Goal: Task Accomplishment & Management: Use online tool/utility

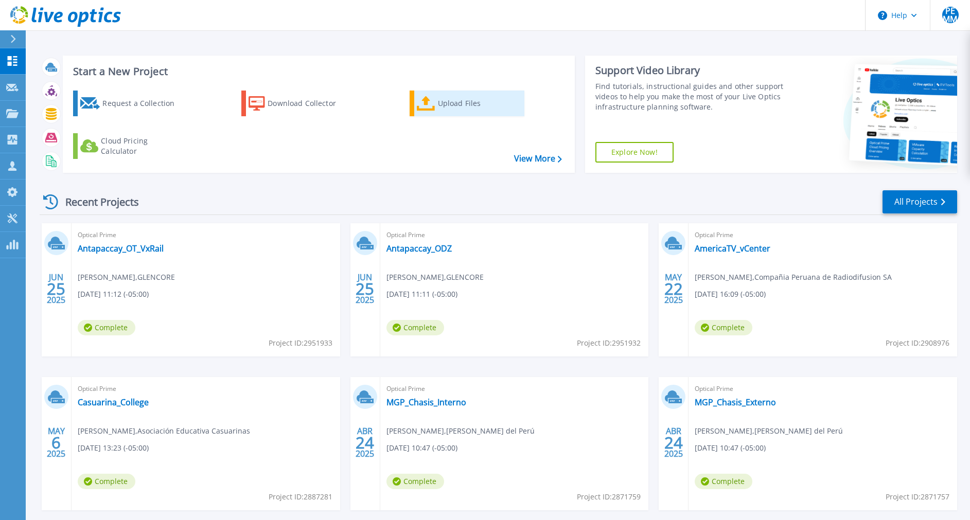
click at [449, 99] on div "Upload Files" at bounding box center [479, 103] width 82 height 21
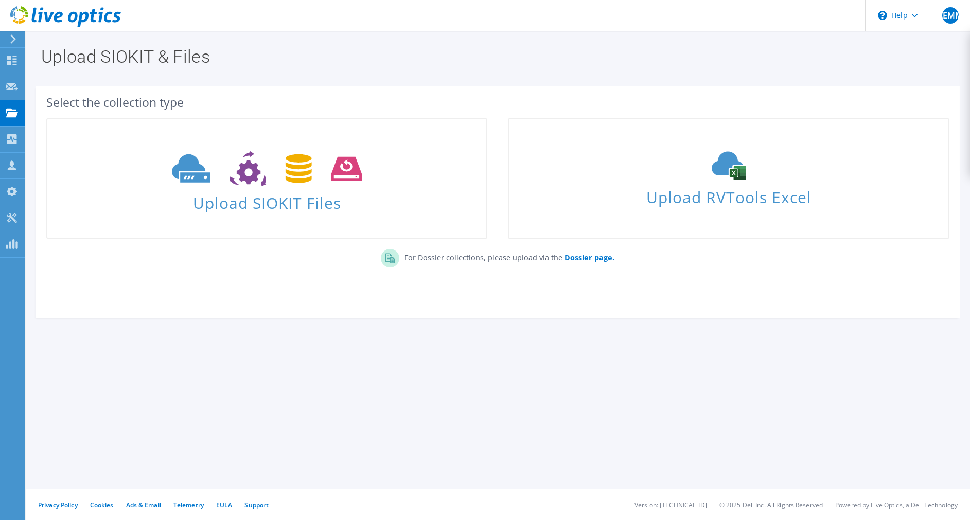
click at [55, 23] on icon at bounding box center [65, 16] width 111 height 21
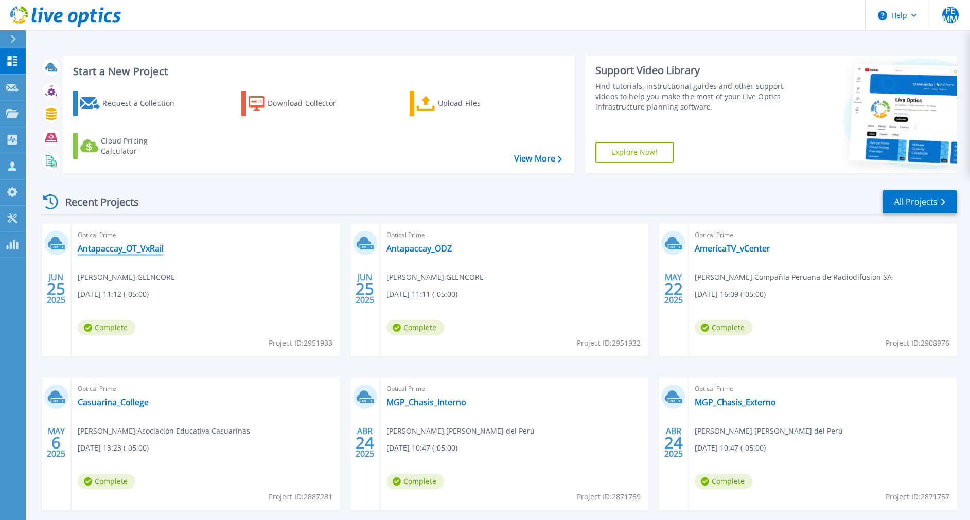
click at [149, 247] on link "Antapaccay_OT_VxRail" at bounding box center [121, 248] width 86 height 10
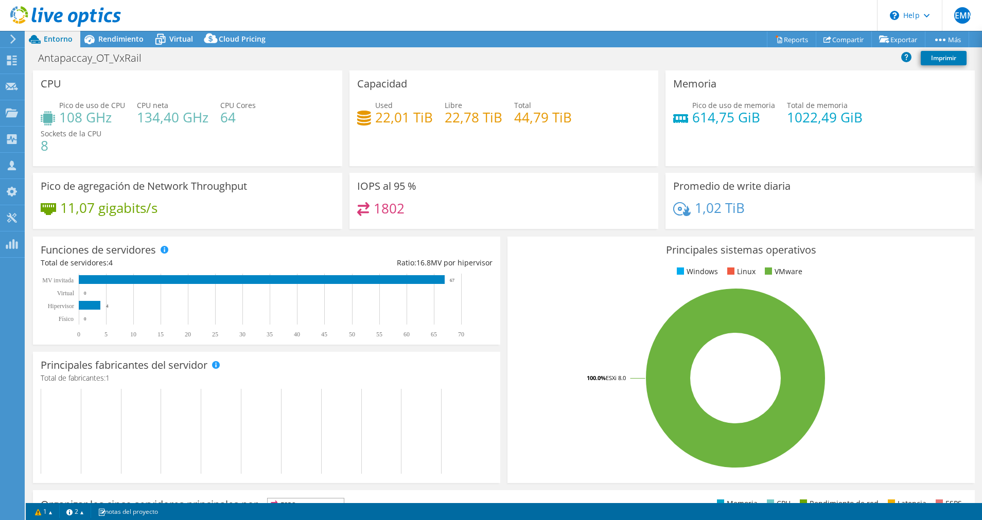
select select "USD"
click at [173, 42] on span "Virtual" at bounding box center [181, 39] width 24 height 10
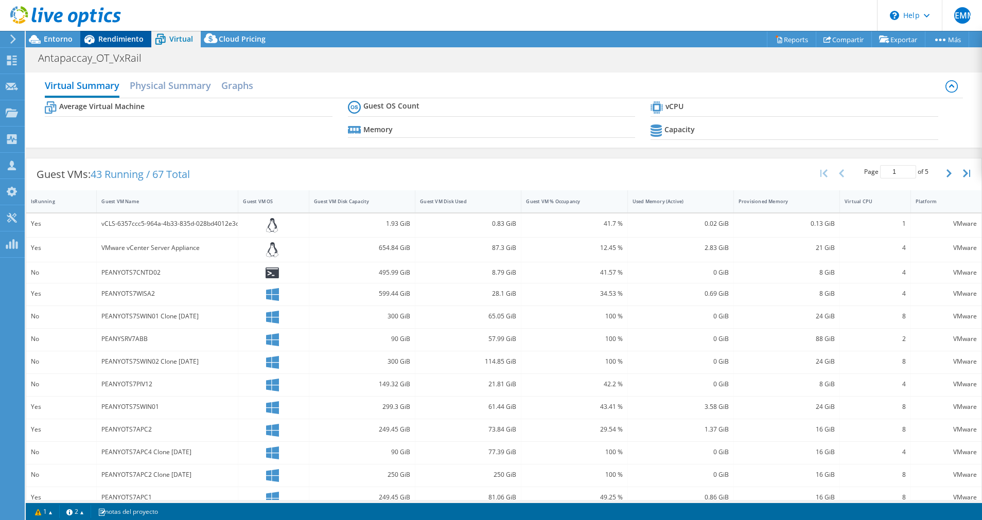
click at [120, 43] on span "Rendimiento" at bounding box center [120, 39] width 45 height 10
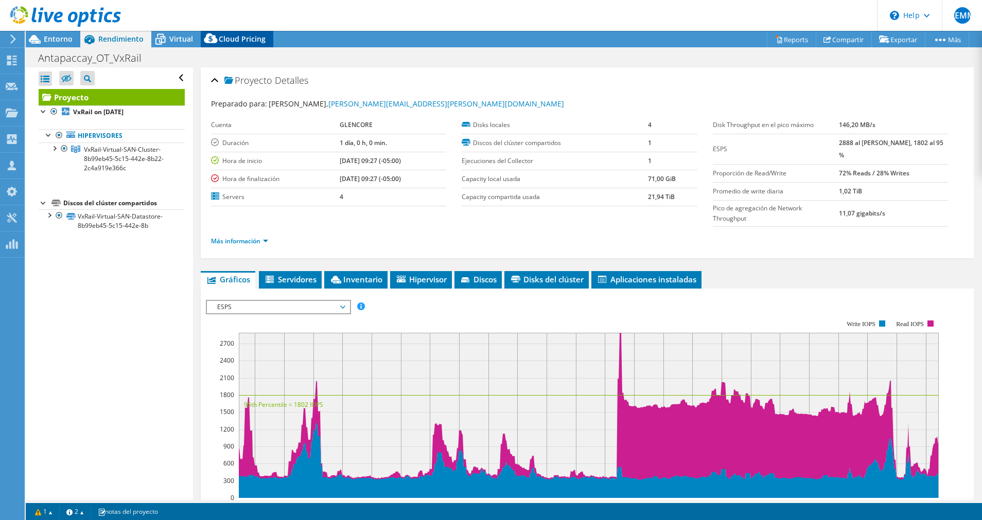
click at [243, 36] on span "Cloud Pricing" at bounding box center [242, 39] width 47 height 10
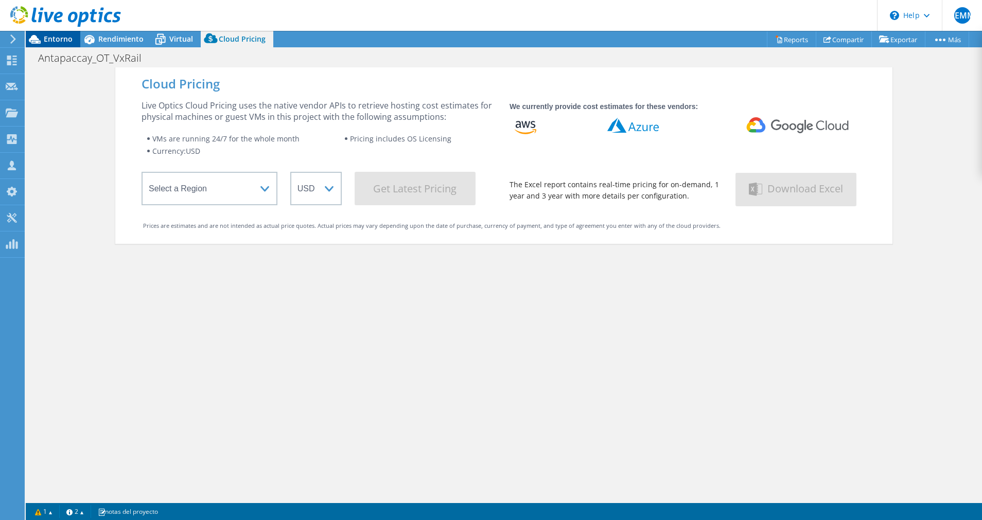
click at [57, 41] on span "Entorno" at bounding box center [58, 39] width 29 height 10
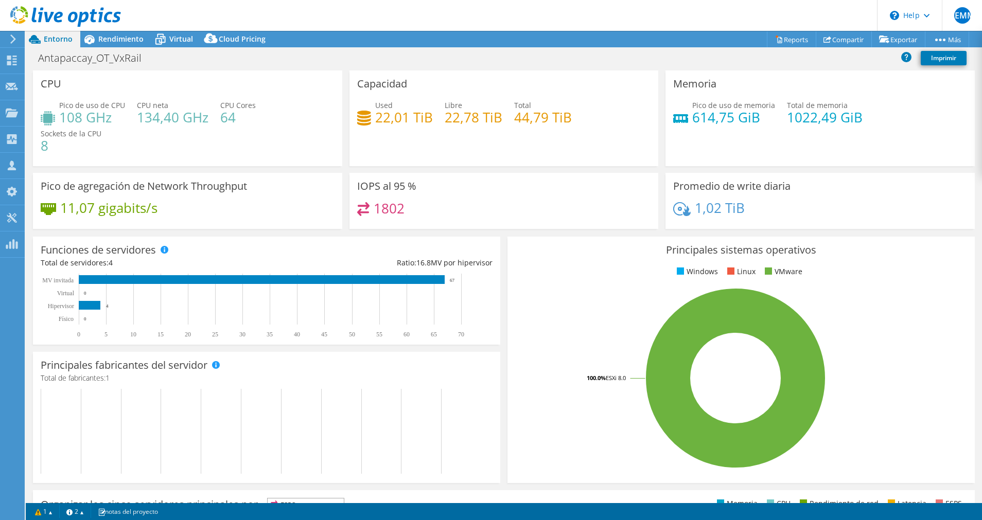
click at [82, 16] on icon at bounding box center [65, 16] width 111 height 21
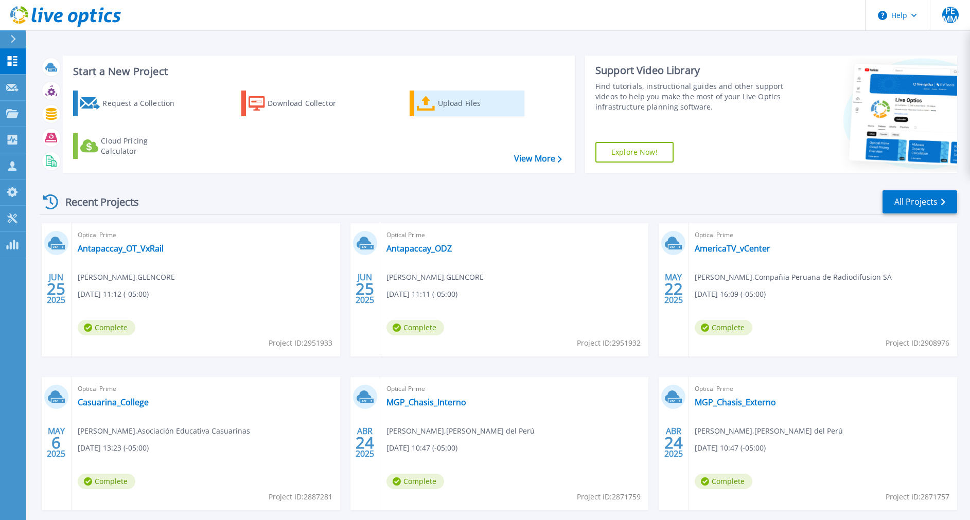
click at [452, 98] on div "Upload Files" at bounding box center [479, 103] width 82 height 21
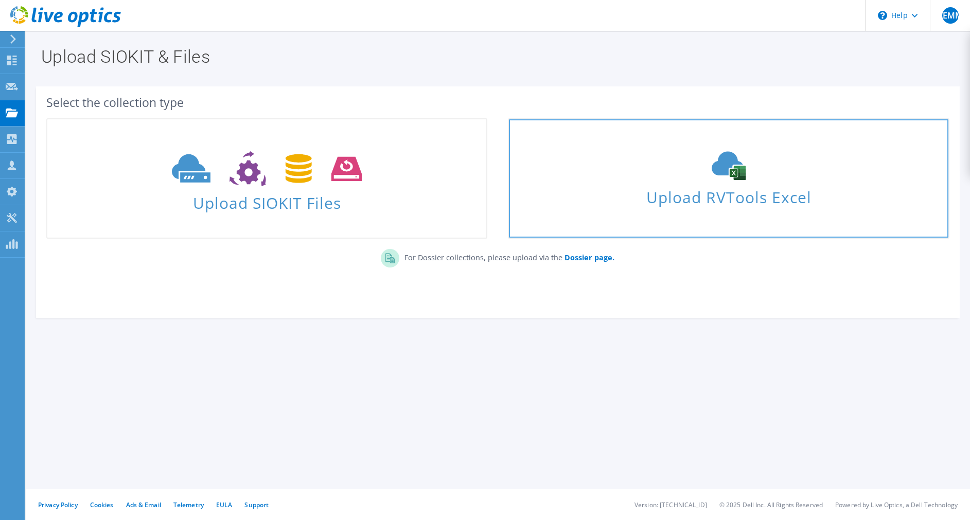
click at [693, 189] on span "Upload RVTools Excel" at bounding box center [728, 195] width 439 height 22
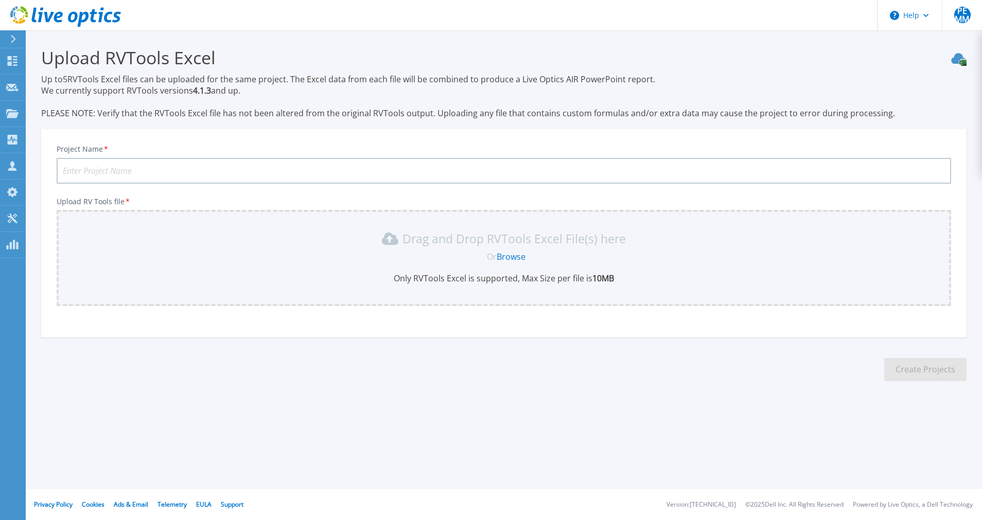
click at [146, 175] on input "Project Name *" at bounding box center [504, 171] width 895 height 26
type input "Atento"
click at [518, 256] on link "Browse" at bounding box center [511, 256] width 29 height 11
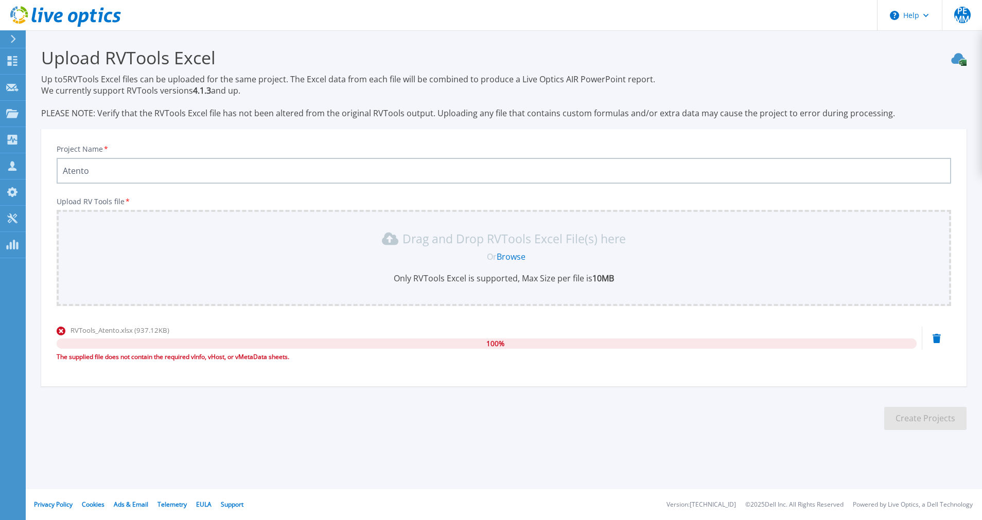
click at [934, 338] on icon at bounding box center [937, 338] width 8 height 9
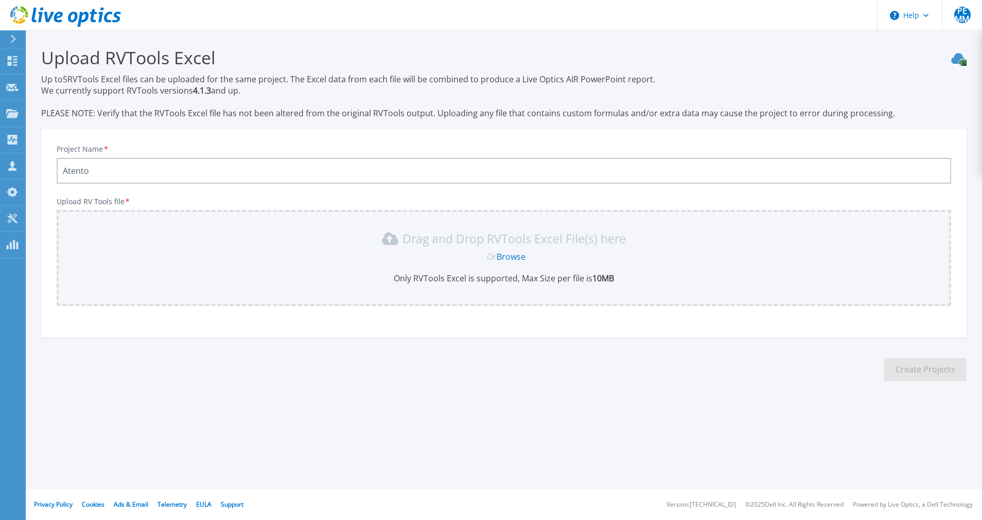
click at [500, 257] on link "Browse" at bounding box center [511, 256] width 29 height 11
click at [504, 254] on link "Browse" at bounding box center [511, 256] width 29 height 11
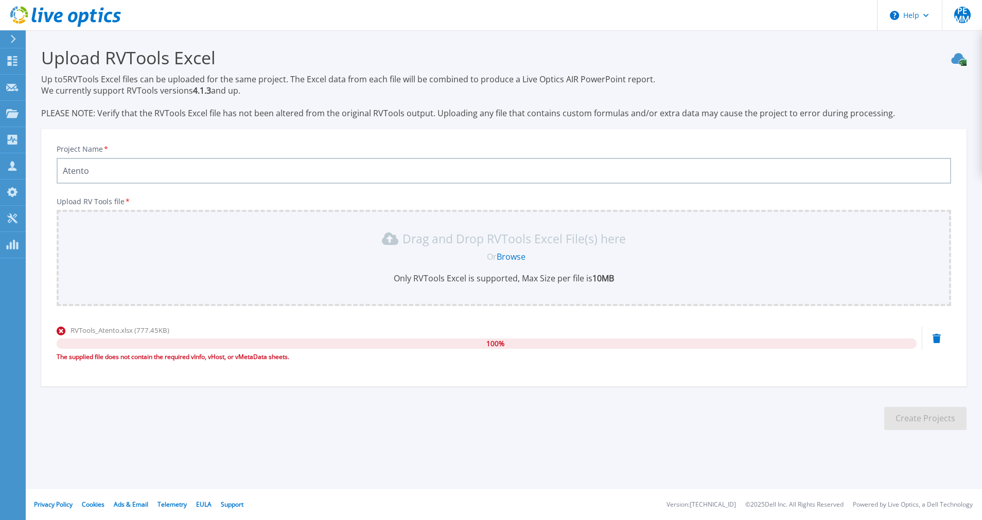
click at [934, 337] on icon at bounding box center [937, 338] width 8 height 9
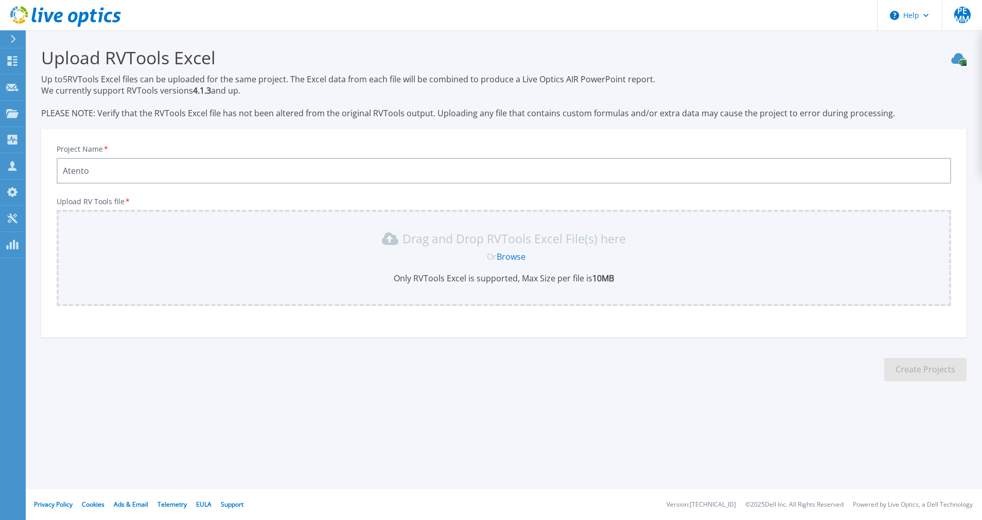
click at [509, 258] on link "Browse" at bounding box center [511, 256] width 29 height 11
